Goal: Task Accomplishment & Management: Use online tool/utility

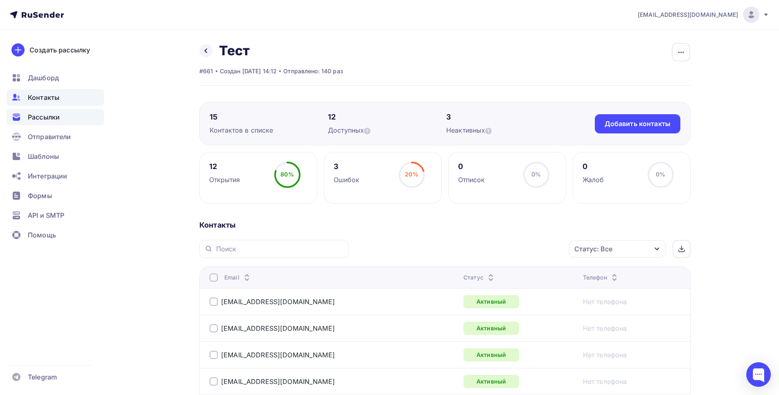
scroll to position [178, 0]
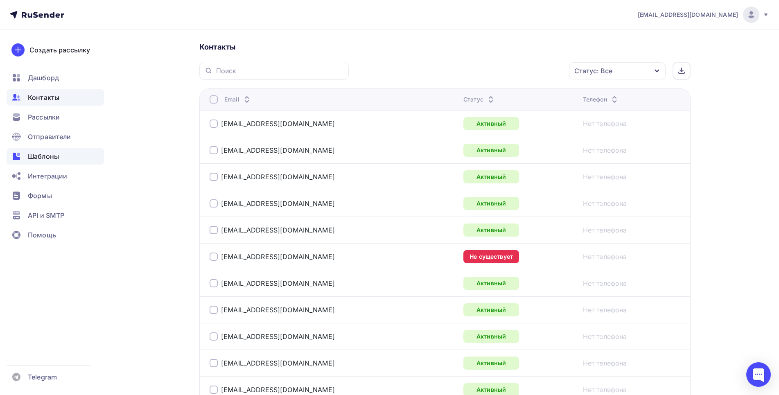
click at [55, 154] on span "Шаблоны" at bounding box center [43, 157] width 31 height 10
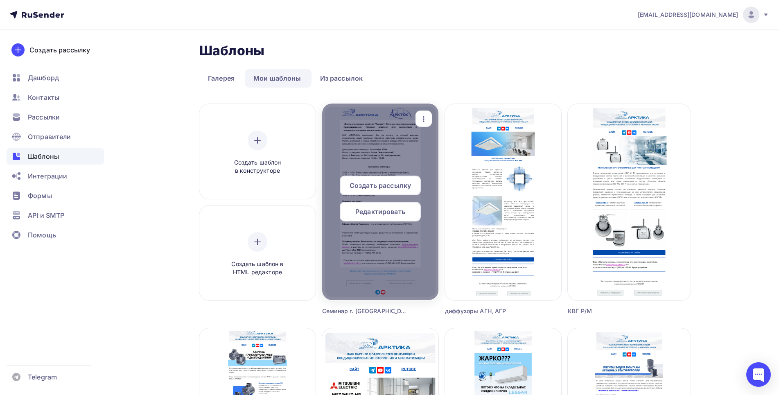
click at [423, 118] on icon "button" at bounding box center [424, 119] width 10 height 10
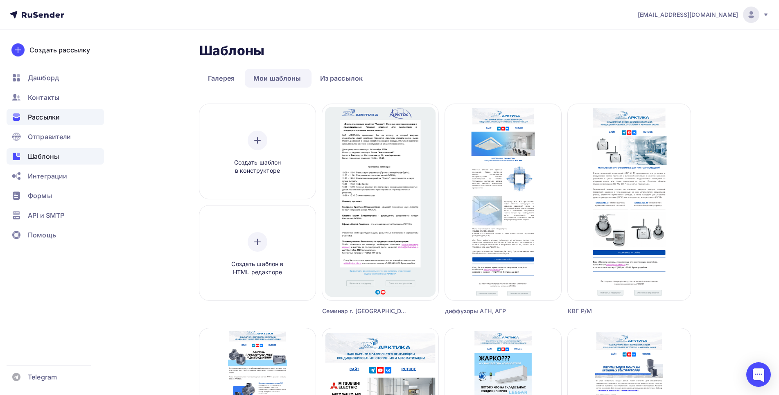
drag, startPoint x: 41, startPoint y: 111, endPoint x: 146, endPoint y: 142, distance: 109.7
click at [42, 111] on div "Рассылки" at bounding box center [55, 117] width 97 height 16
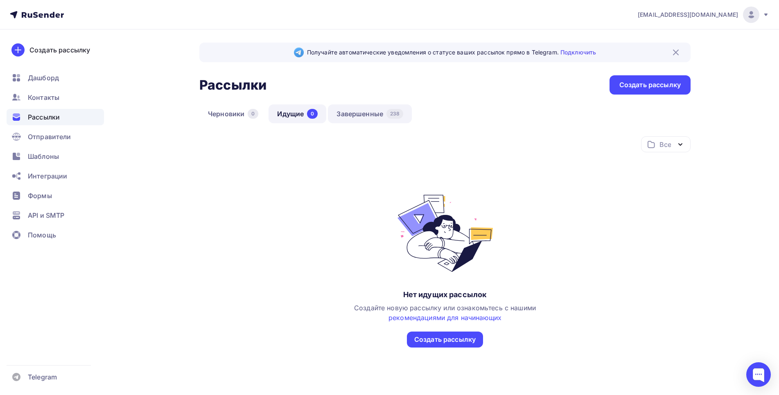
click at [371, 113] on link "Завершенные 238" at bounding box center [370, 113] width 84 height 19
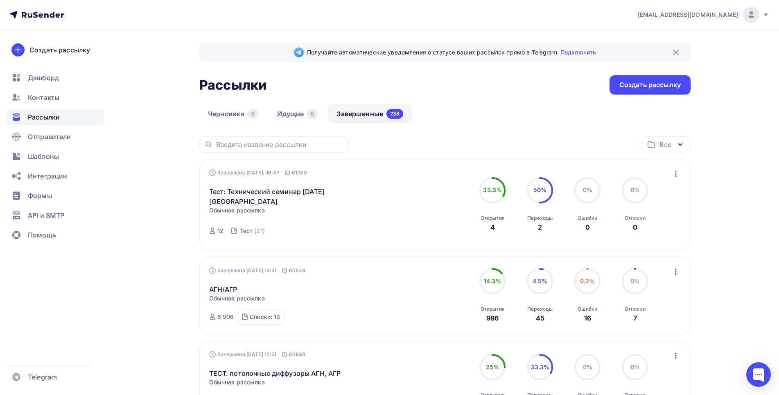
click at [676, 177] on icon "button" at bounding box center [676, 174] width 2 height 6
click at [619, 230] on div "Копировать в новую" at bounding box center [639, 228] width 84 height 10
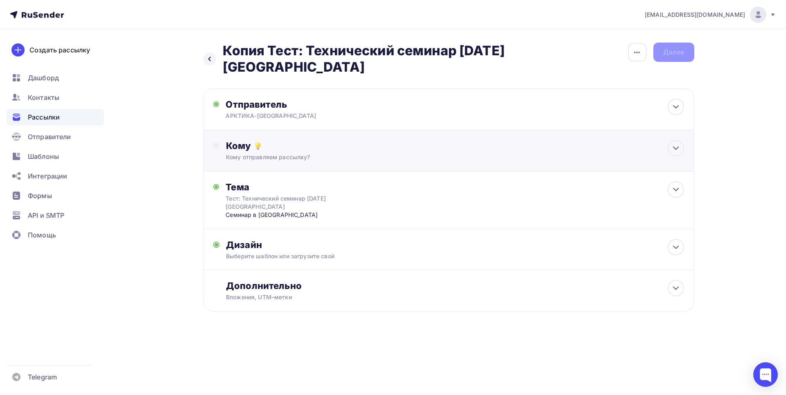
click at [239, 147] on div "Кому" at bounding box center [455, 145] width 458 height 11
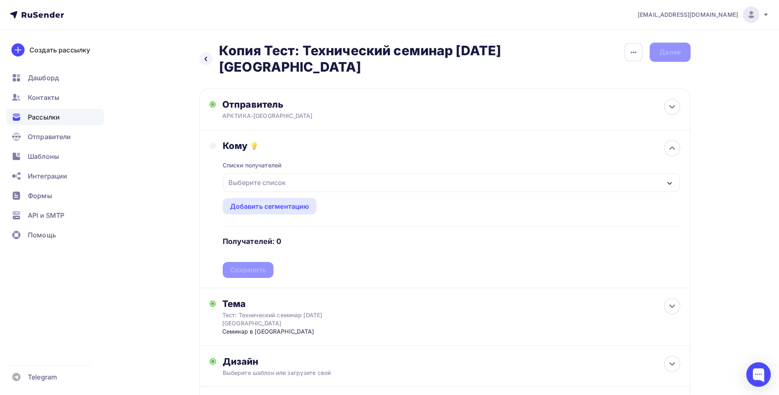
click at [248, 182] on div "Выберите список" at bounding box center [257, 182] width 64 height 15
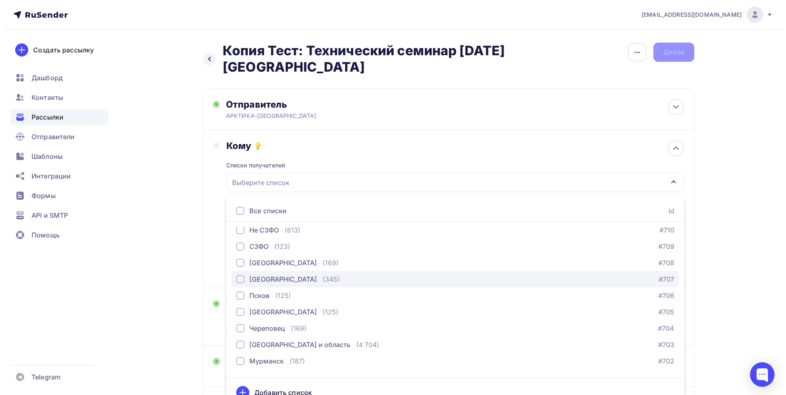
scroll to position [105, 0]
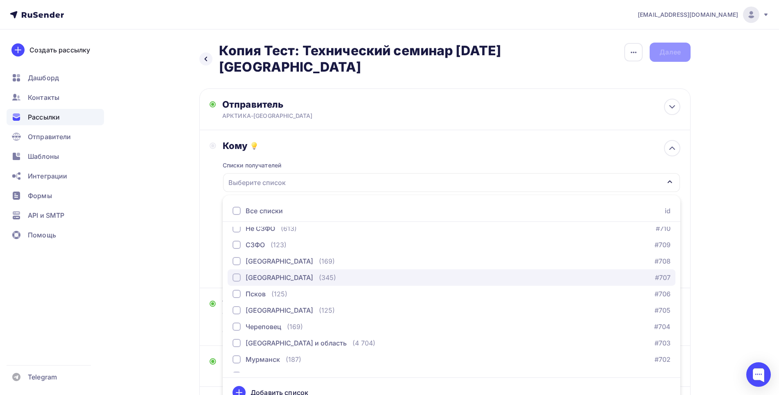
click at [237, 276] on div "button" at bounding box center [237, 278] width 8 height 8
click at [207, 259] on div "Кому Списки получателей Вологда Все списки id Королева А. Арктос (1) #9067 Сопп…" at bounding box center [444, 209] width 491 height 158
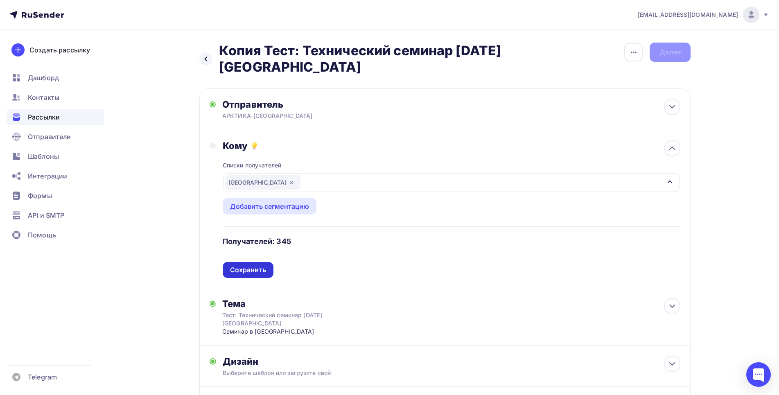
click at [249, 269] on div "Сохранить" at bounding box center [248, 269] width 36 height 9
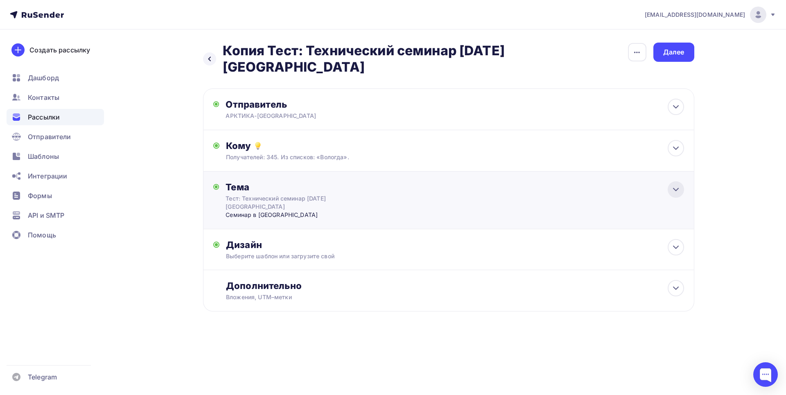
click at [678, 191] on icon at bounding box center [676, 190] width 10 height 10
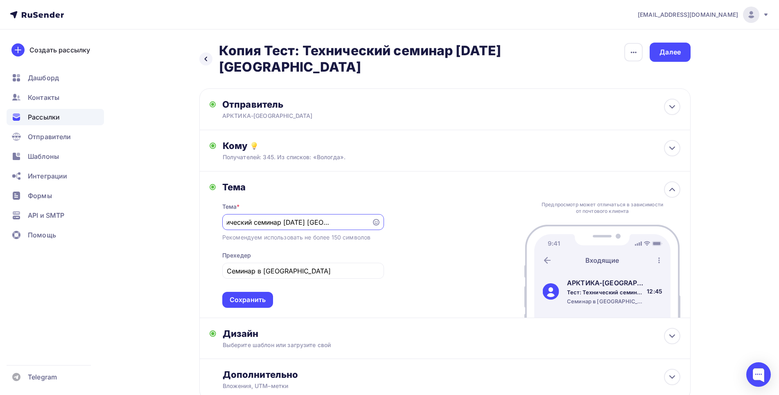
scroll to position [0, 34]
drag, startPoint x: 237, startPoint y: 224, endPoint x: 284, endPoint y: 215, distance: 48.2
click at [239, 222] on input "Тест: Технический семинар [DATE] [GEOGRAPHIC_DATA]" at bounding box center [297, 222] width 140 height 10
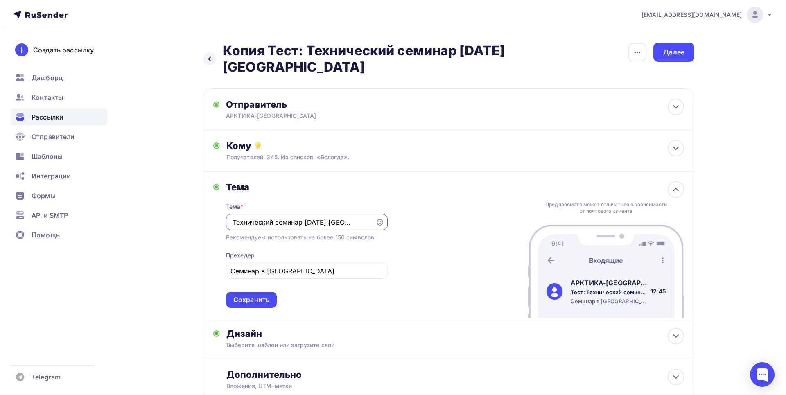
scroll to position [0, 0]
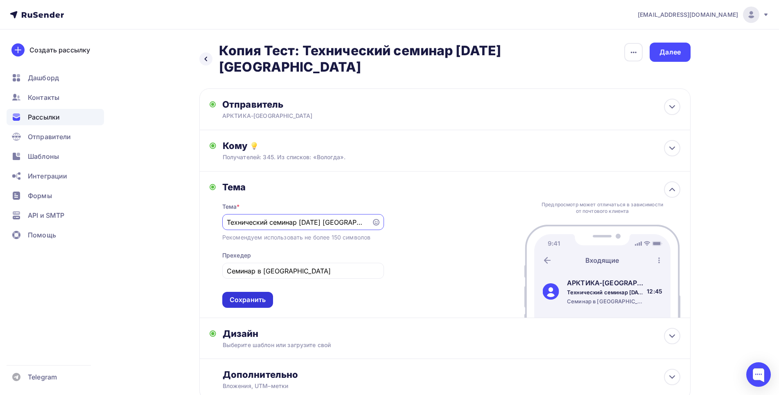
type input "Технический семинар [DATE] [GEOGRAPHIC_DATA]"
click at [242, 297] on div "Сохранить" at bounding box center [248, 299] width 36 height 9
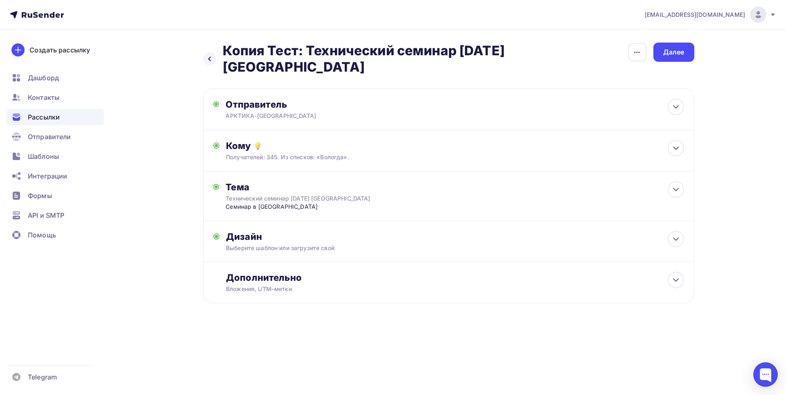
drag, startPoint x: 644, startPoint y: 52, endPoint x: 615, endPoint y: 57, distance: 29.9
click at [643, 51] on div "button" at bounding box center [637, 52] width 18 height 18
click at [591, 91] on div "Переименовать рассылку" at bounding box center [595, 94] width 102 height 10
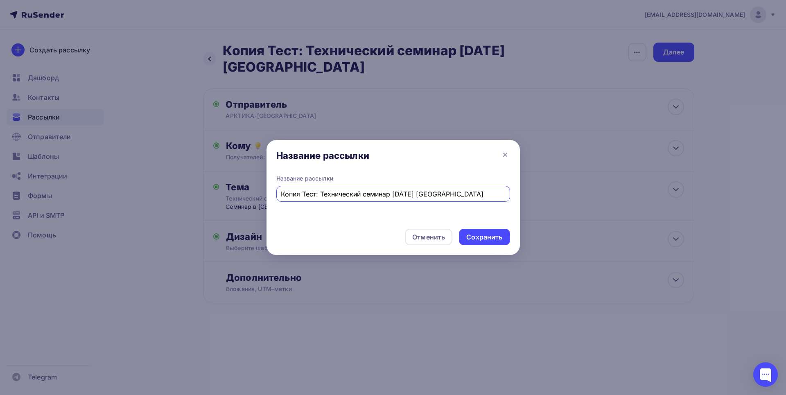
drag, startPoint x: 321, startPoint y: 195, endPoint x: 259, endPoint y: 193, distance: 61.5
click at [281, 193] on input "Копия Тест: Технический семинар 14.10.2025 года в Вологде" at bounding box center [393, 194] width 224 height 10
type input "Технический семинар [DATE] [GEOGRAPHIC_DATA]"
click at [493, 236] on div "Сохранить" at bounding box center [485, 237] width 36 height 9
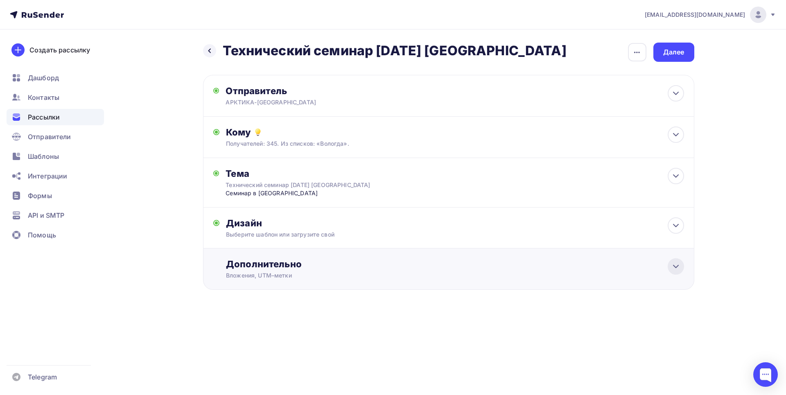
drag, startPoint x: 683, startPoint y: 267, endPoint x: 481, endPoint y: 256, distance: 202.2
click at [682, 267] on div at bounding box center [676, 266] width 16 height 16
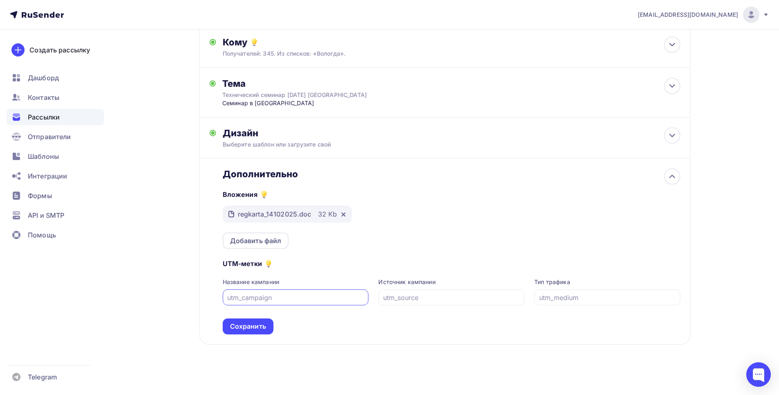
scroll to position [93, 0]
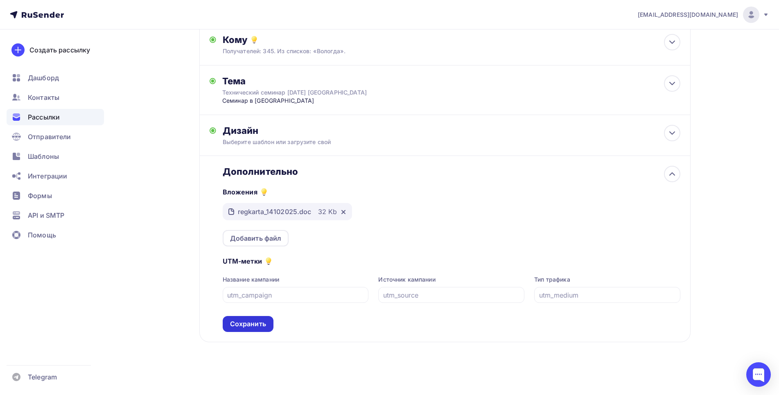
click at [249, 325] on div "Сохранить" at bounding box center [248, 323] width 36 height 9
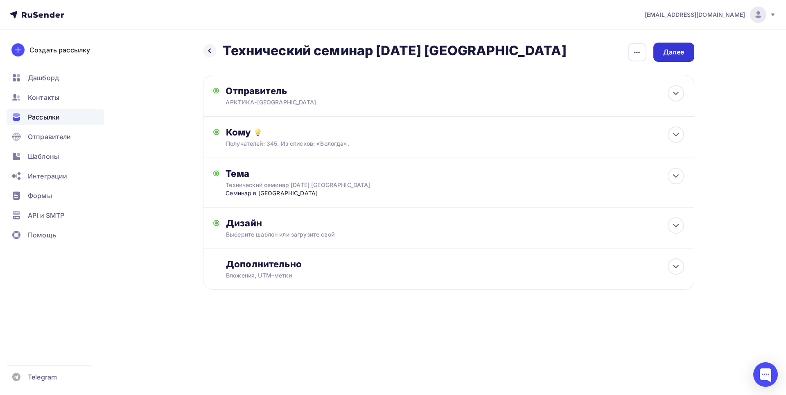
click at [676, 53] on div "Далее" at bounding box center [674, 52] width 21 height 9
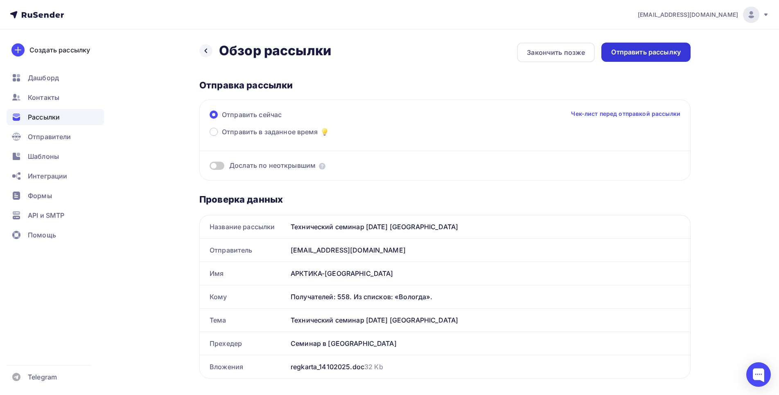
click at [659, 57] on div "Отправить рассылку" at bounding box center [646, 52] width 70 height 9
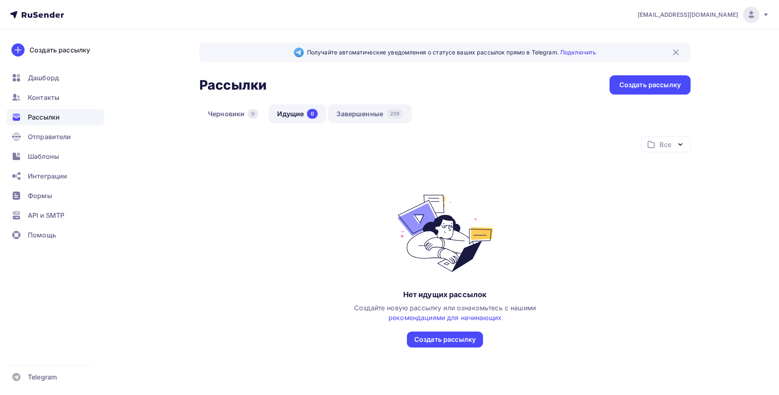
click at [353, 116] on link "Завершенные 239" at bounding box center [370, 113] width 84 height 19
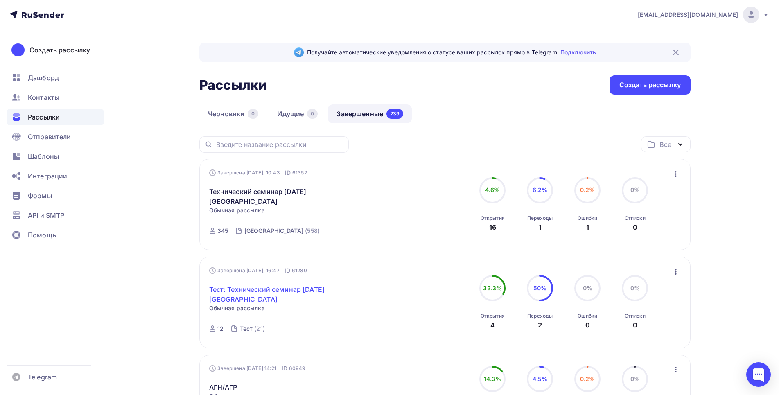
click at [306, 291] on link "Тест: Технический семинар [DATE] [GEOGRAPHIC_DATA]" at bounding box center [279, 295] width 140 height 20
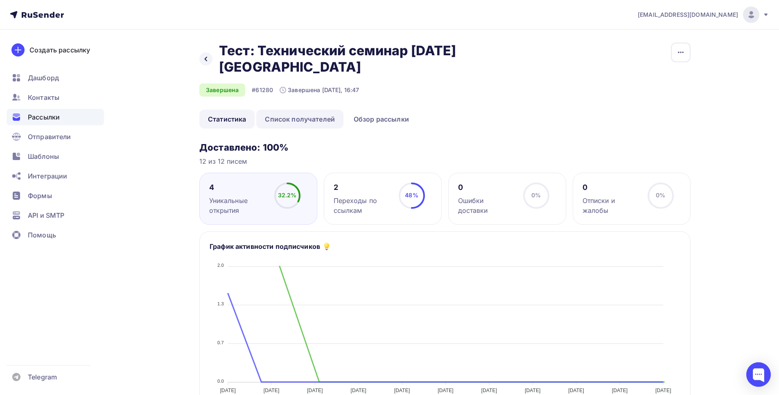
click at [315, 120] on link "Список получателей" at bounding box center [299, 119] width 87 height 19
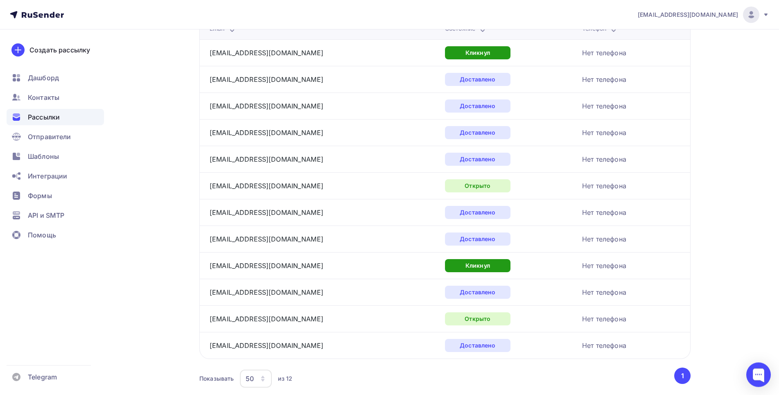
scroll to position [136, 0]
